Goal: Transaction & Acquisition: Download file/media

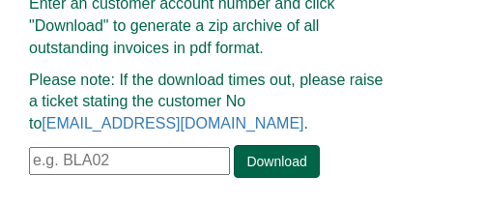
scroll to position [272, 0]
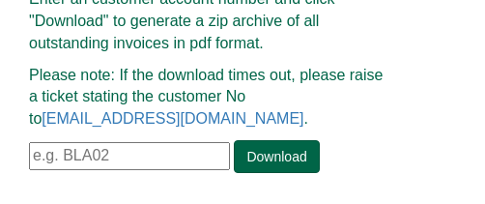
click at [122, 150] on input "text" at bounding box center [129, 156] width 201 height 28
paste input "MMM003"
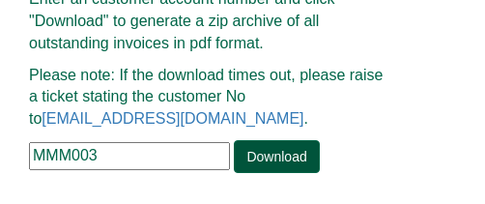
type input "MMM003"
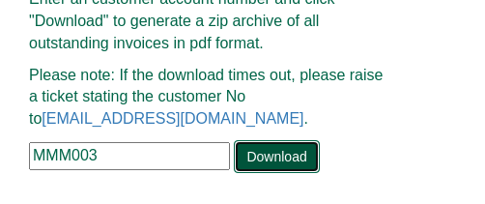
click at [256, 159] on link "Download" at bounding box center [276, 156] width 85 height 33
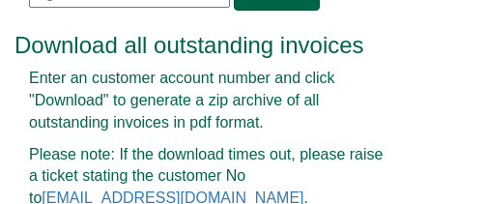
scroll to position [97, 0]
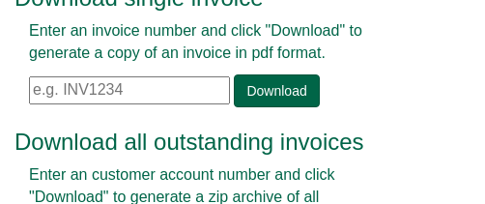
click at [85, 81] on input "text" at bounding box center [129, 90] width 201 height 28
paste input "INV1385209"
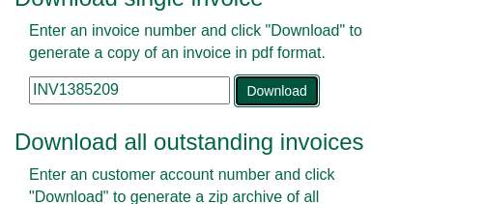
click at [273, 94] on link "Download" at bounding box center [276, 90] width 85 height 33
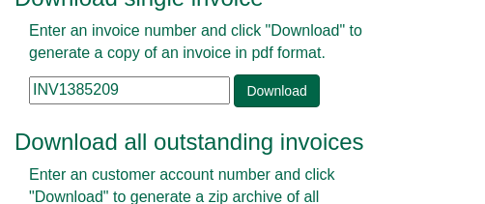
drag, startPoint x: 126, startPoint y: 86, endPoint x: -52, endPoint y: 93, distance: 177.9
click at [0, 93] on html "Invoice tools Download single invoice Enter an invoice number and click "Downlo…" at bounding box center [242, 141] width 485 height 476
click at [146, 86] on input "INV1385209" at bounding box center [129, 90] width 201 height 28
drag, startPoint x: 146, startPoint y: 86, endPoint x: -161, endPoint y: 185, distance: 322.6
click at [0, 185] on html "Invoice tools Download single invoice Enter an invoice number and click "Downlo…" at bounding box center [242, 141] width 485 height 476
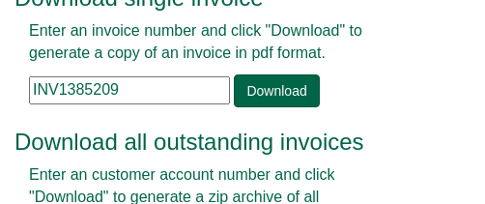
paste input "66113"
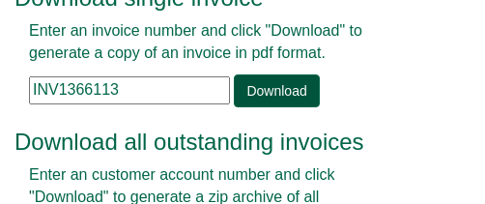
type input "INV1366113"
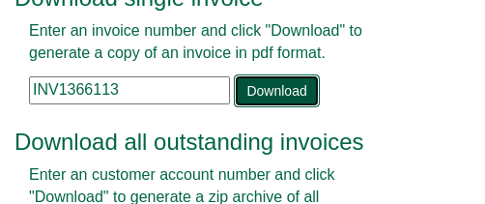
click at [260, 93] on link "Download" at bounding box center [276, 90] width 85 height 33
